Goal: Find contact information: Find contact information

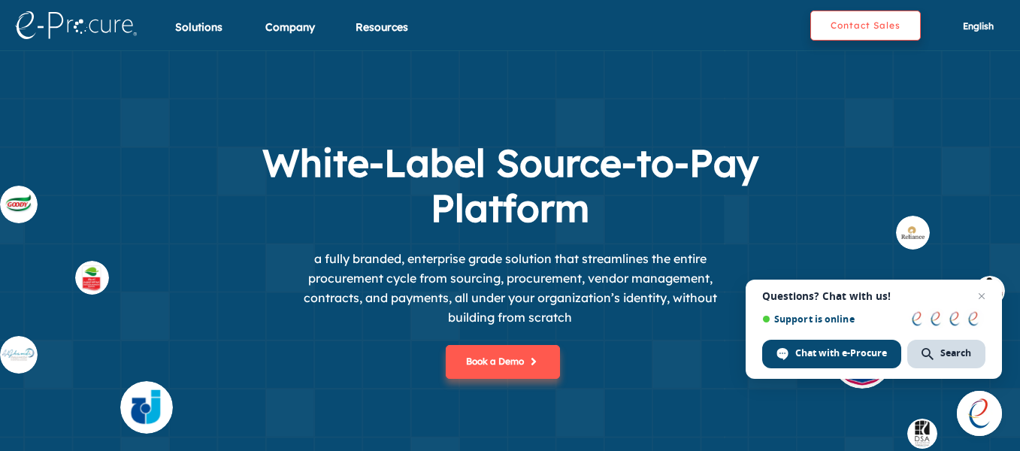
click at [864, 35] on button "Contact Sales" at bounding box center [866, 26] width 111 height 30
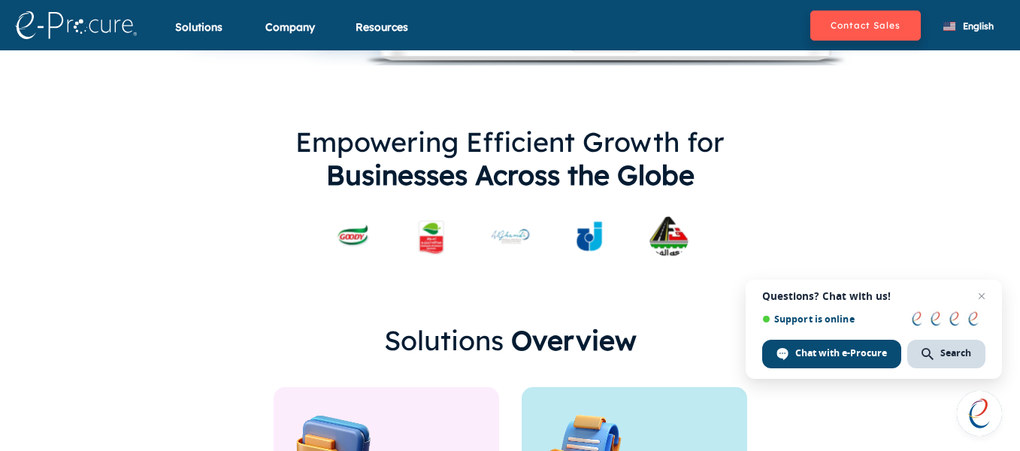
scroll to position [607, 0]
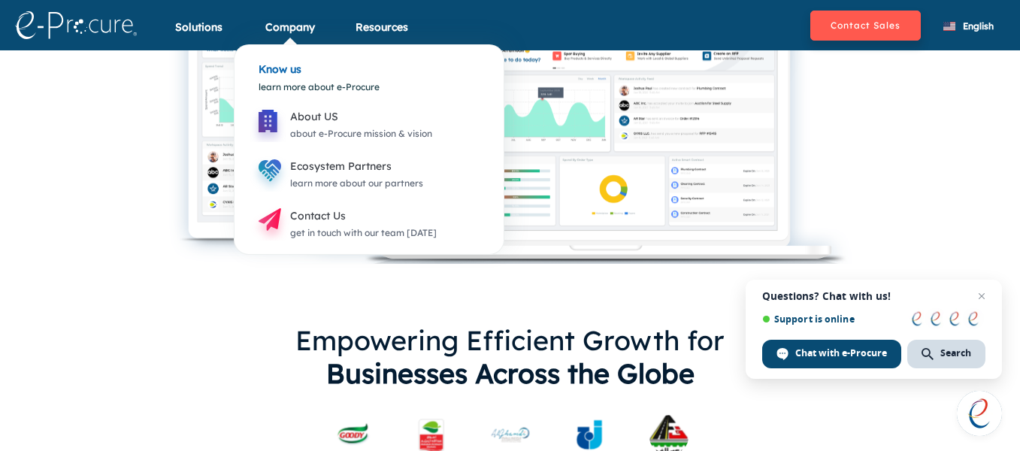
click at [283, 44] on div "Know us learn more about e-Procure About US about e-Procure mission & vision Ec…" at bounding box center [369, 149] width 271 height 211
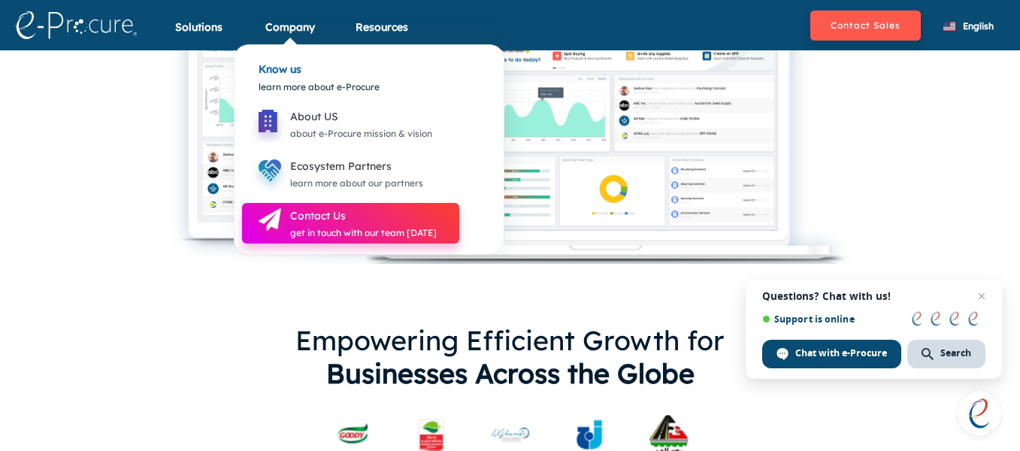
click at [323, 227] on div "get in touch with our team [DATE]" at bounding box center [363, 233] width 147 height 17
